Goal: Communication & Community: Share content

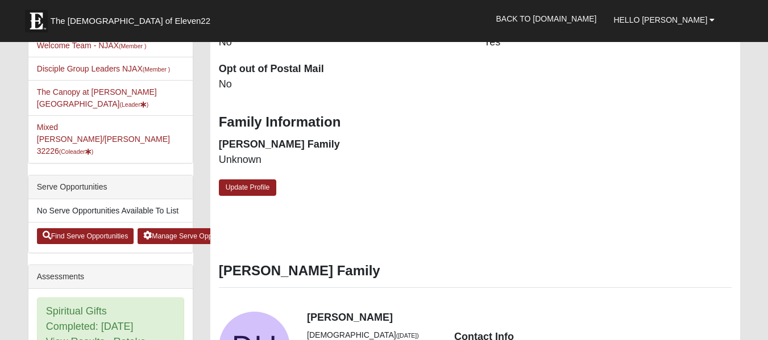
scroll to position [341, 0]
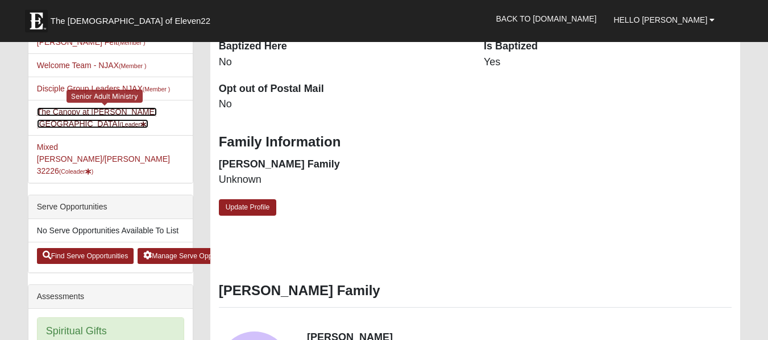
click at [115, 107] on link "The Canopy at Duval Station (Leader )" at bounding box center [97, 117] width 120 height 21
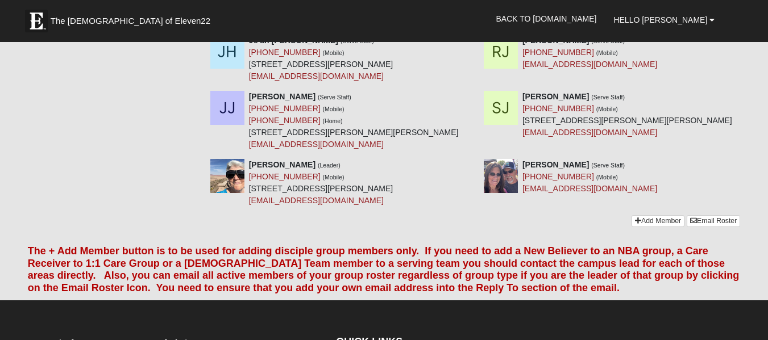
scroll to position [568, 0]
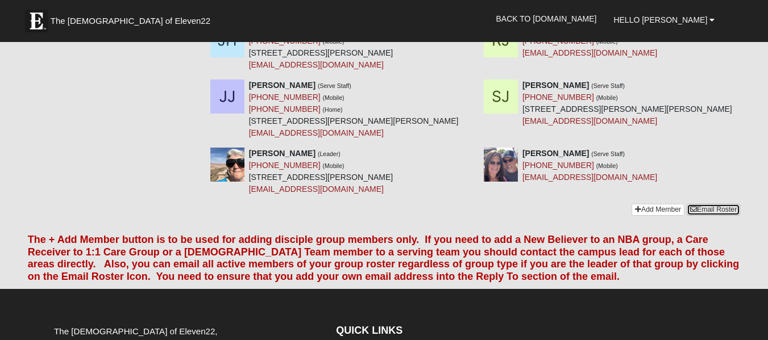
click at [715, 204] on link "Email Roster" at bounding box center [712, 210] width 53 height 12
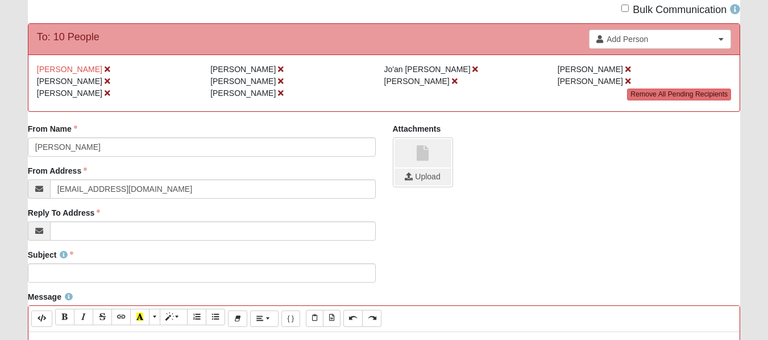
scroll to position [114, 0]
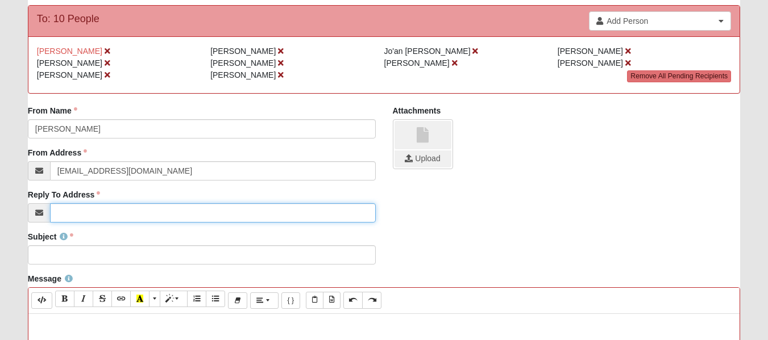
click at [66, 213] on input "Reply To Address" at bounding box center [213, 212] width 326 height 19
type input "[EMAIL_ADDRESS][DOMAIN_NAME]"
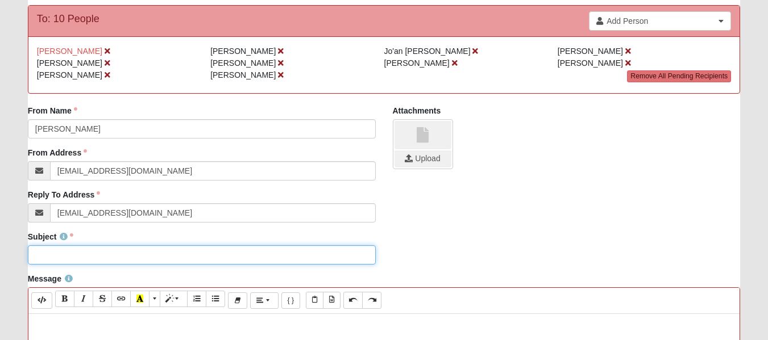
click at [42, 252] on input "Subject" at bounding box center [202, 254] width 348 height 19
type input "The Canopy [DATE]"
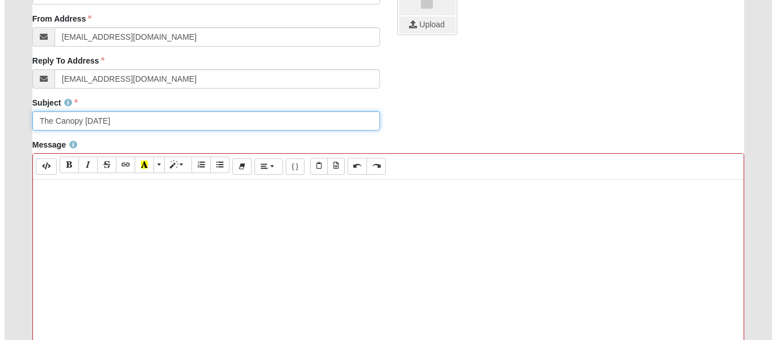
scroll to position [284, 0]
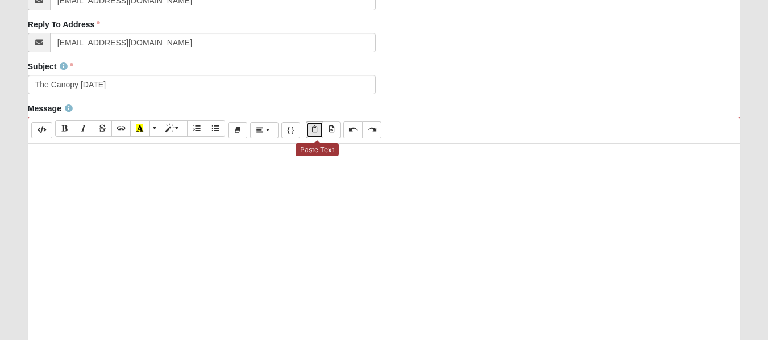
click at [317, 130] on icon "Paste Text" at bounding box center [314, 129] width 5 height 7
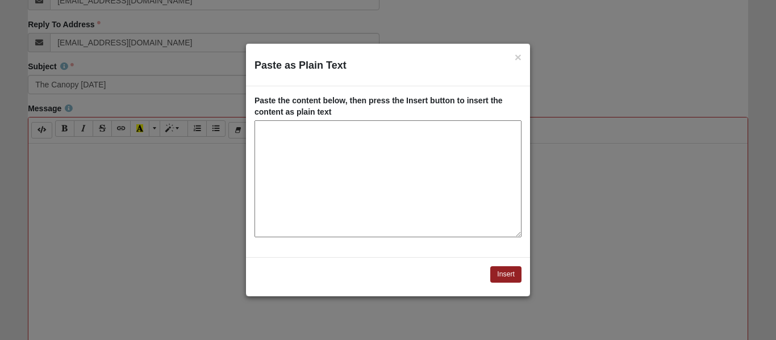
click at [306, 136] on textarea "Paste as Plain Text" at bounding box center [388, 178] width 267 height 117
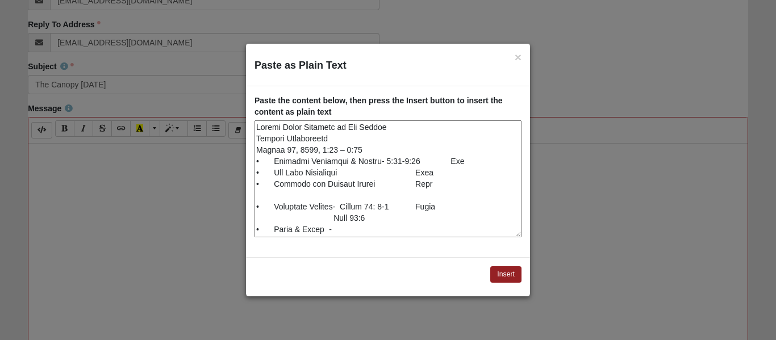
scroll to position [0, 0]
click at [428, 170] on textarea "Paste as Plain Text" at bounding box center [388, 178] width 267 height 117
click at [428, 185] on textarea "Paste as Plain Text" at bounding box center [388, 178] width 267 height 117
click at [428, 207] on textarea "Paste as Plain Text" at bounding box center [388, 178] width 267 height 117
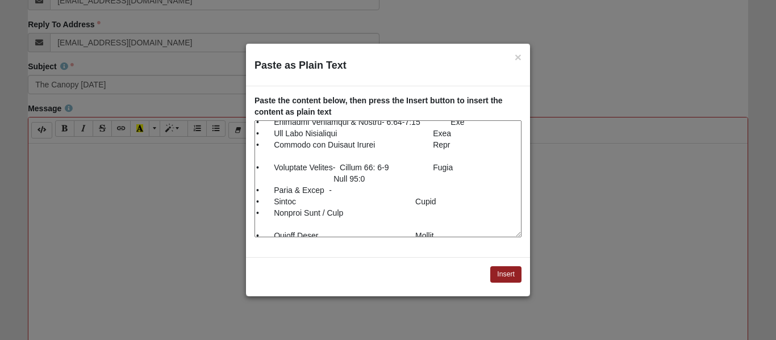
scroll to position [57, 0]
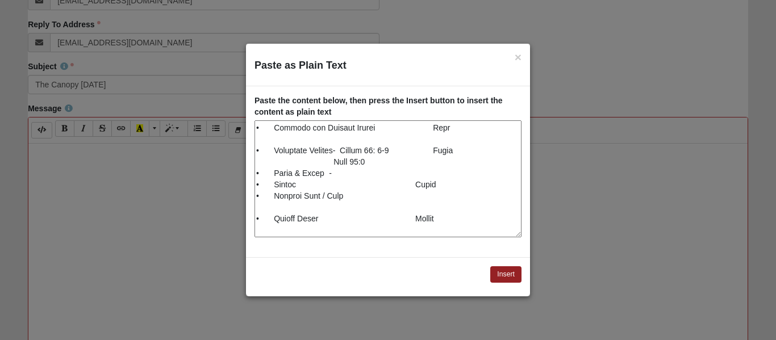
click at [410, 184] on textarea "Paste as Plain Text" at bounding box center [388, 178] width 267 height 117
click at [429, 218] on textarea "Paste as Plain Text" at bounding box center [388, 178] width 267 height 117
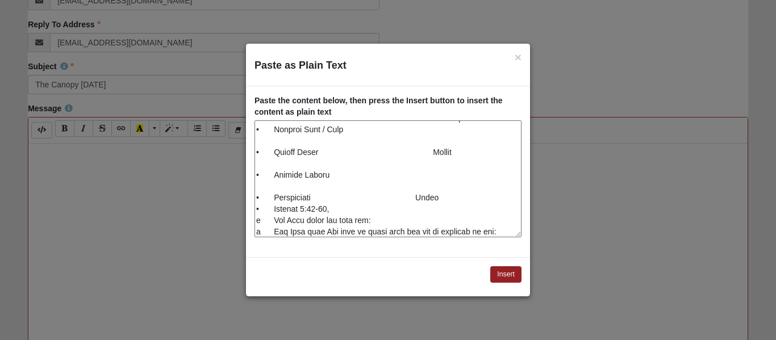
scroll to position [137, 0]
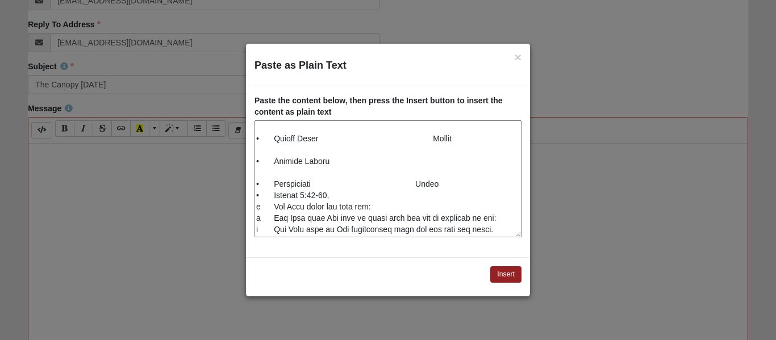
click at [447, 164] on textarea "Paste as Plain Text" at bounding box center [388, 178] width 267 height 117
click at [410, 184] on textarea "Paste as Plain Text" at bounding box center [388, 178] width 267 height 117
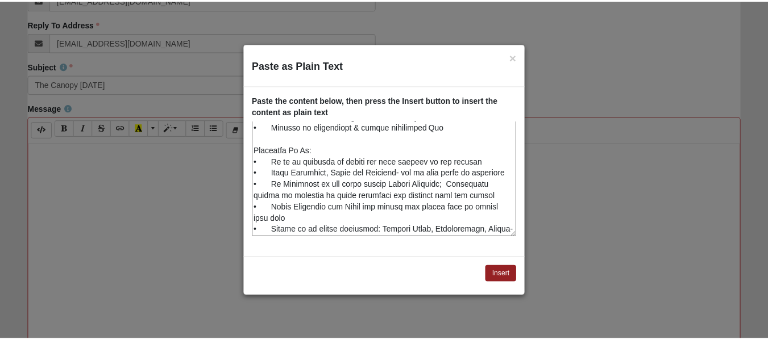
scroll to position [307, 0]
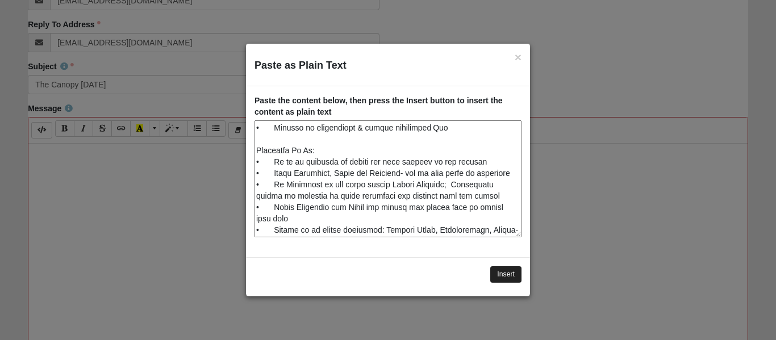
type textarea "Loremi Dolor Sitametc ad Eli Seddoe Tempori Utlaboreetd Magnaa 12, 6950, 7:45 –…"
click at [500, 273] on button "Insert" at bounding box center [505, 275] width 31 height 16
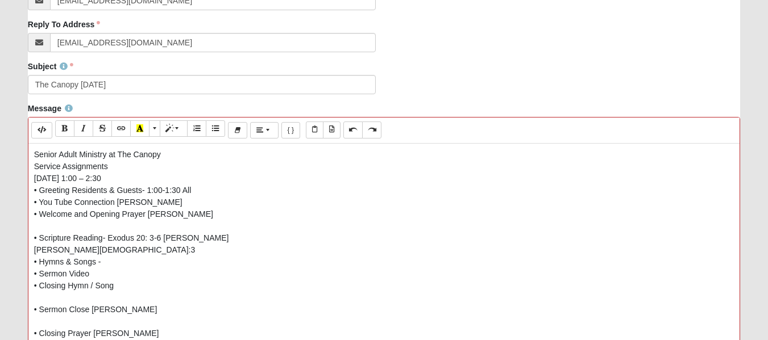
scroll to position [0, 0]
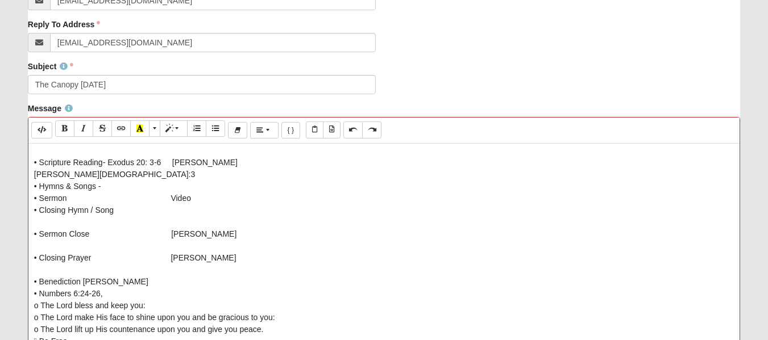
scroll to position [82, 0]
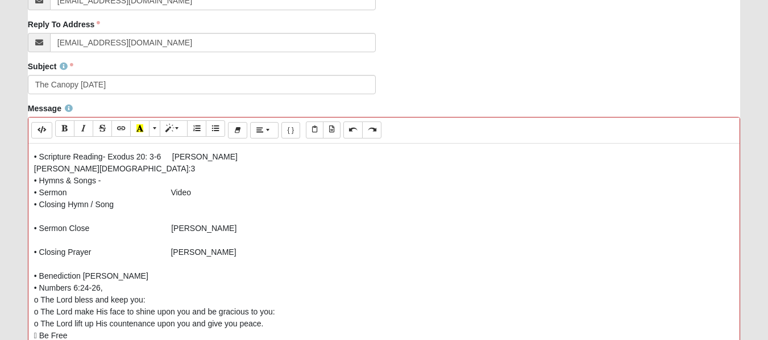
click at [84, 276] on p "Senior Adult Ministry at The Canopy Service Assignments [DATE] 1:00 – 2:30 • Gr…" at bounding box center [384, 271] width 700 height 406
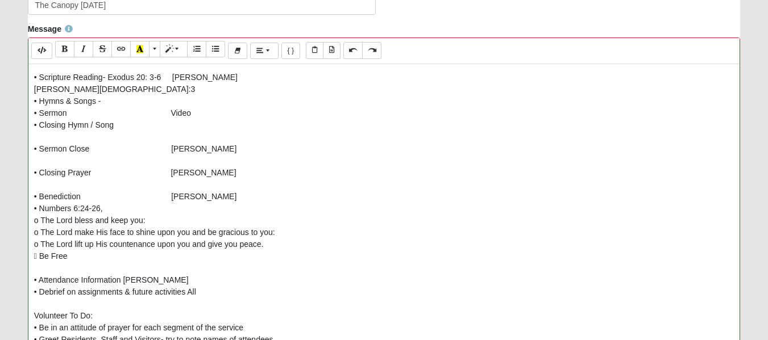
scroll to position [398, 0]
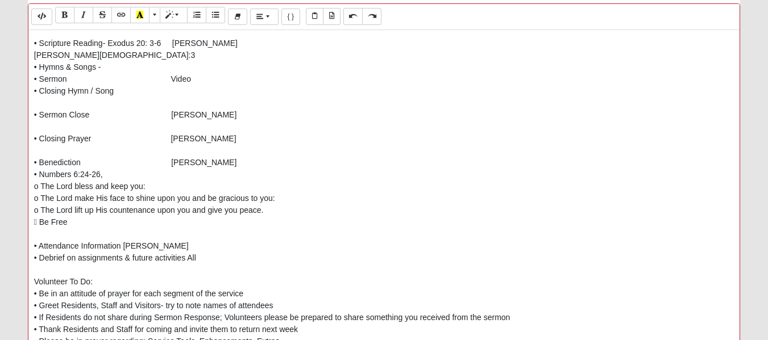
click at [122, 245] on p "Senior Adult Ministry at The Canopy Service Assignments [DATE] 1:00 – 2:30 • Gr…" at bounding box center [384, 157] width 700 height 406
click at [187, 256] on p "Senior Adult Ministry at The Canopy Service Assignments [DATE] 1:00 – 2:30 • Gr…" at bounding box center [384, 157] width 700 height 406
click at [188, 248] on p "Senior Adult Ministry at The Canopy Service Assignments [DATE] 1:00 – 2:30 • Gr…" at bounding box center [384, 157] width 700 height 406
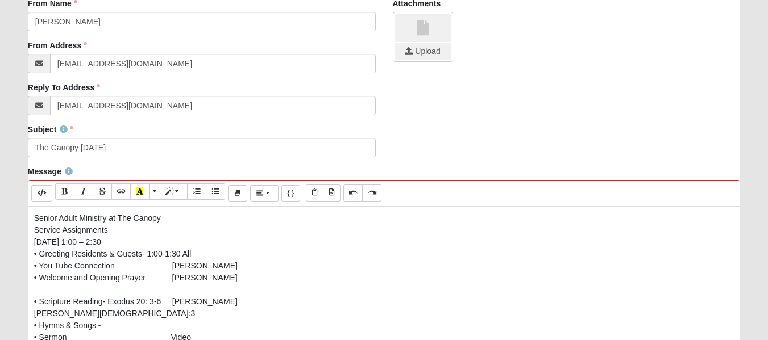
scroll to position [222, 0]
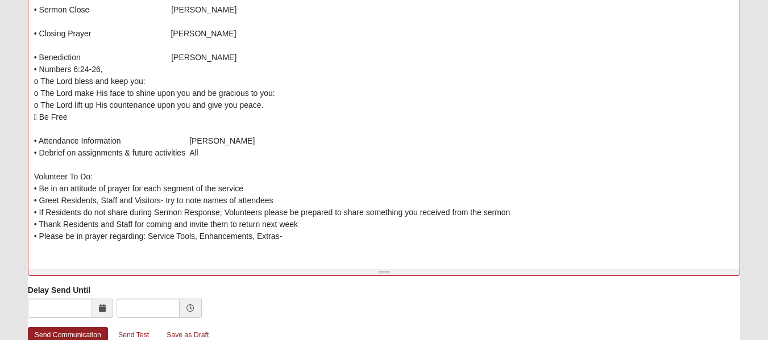
scroll to position [563, 0]
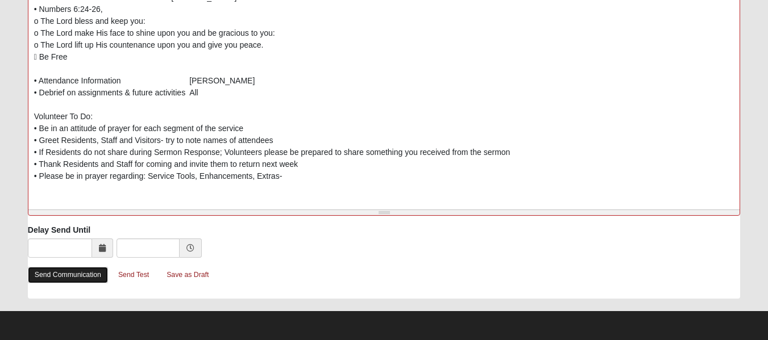
click at [74, 273] on link "Send Communication" at bounding box center [68, 275] width 80 height 16
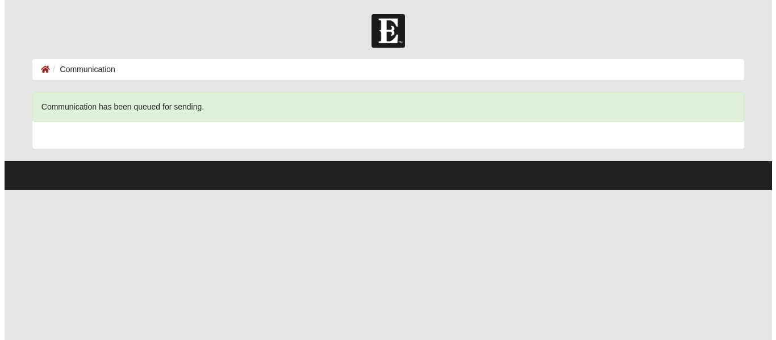
scroll to position [0, 0]
